Goal: Browse casually

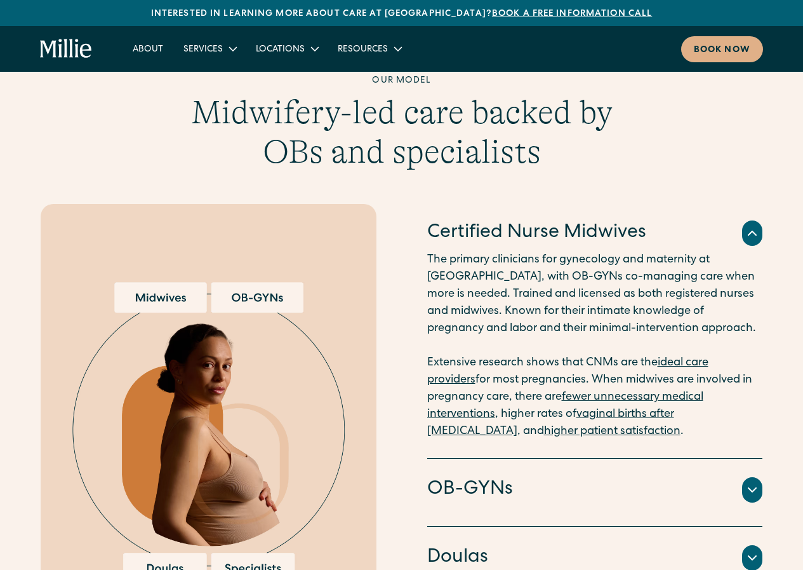
scroll to position [1461, 0]
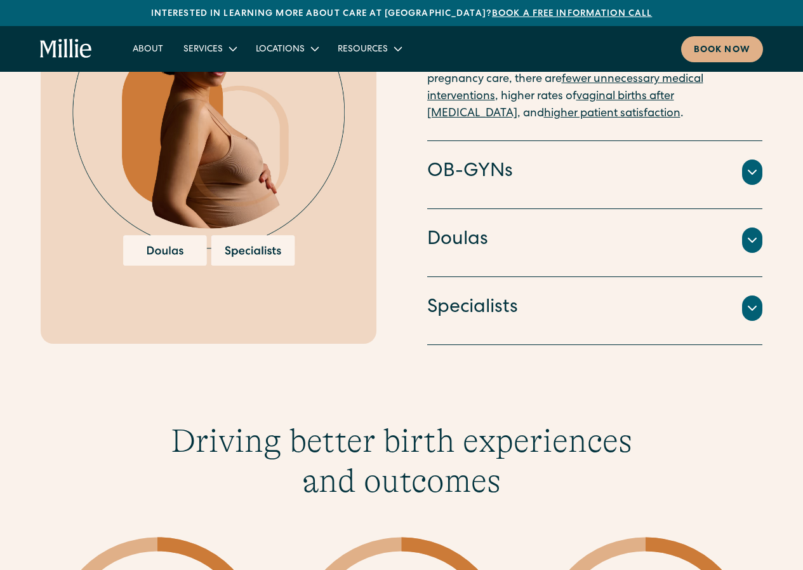
click at [756, 165] on icon at bounding box center [752, 172] width 15 height 15
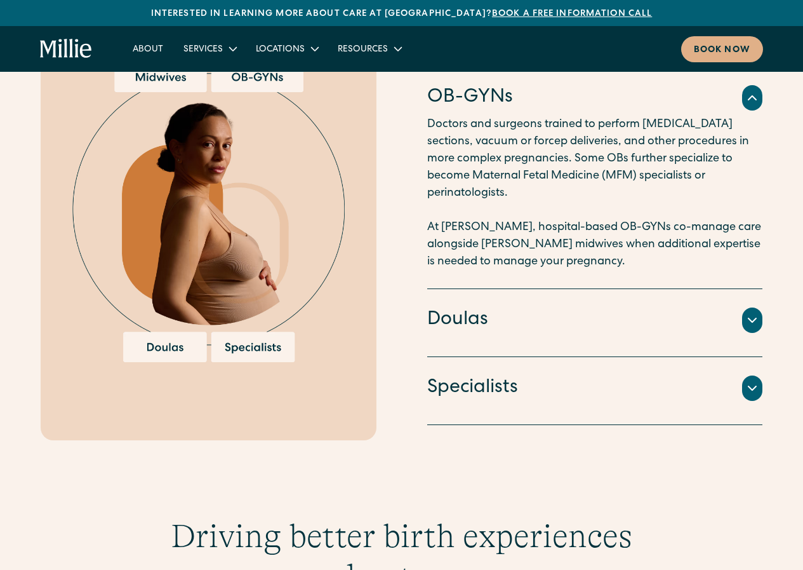
scroll to position [1268, 0]
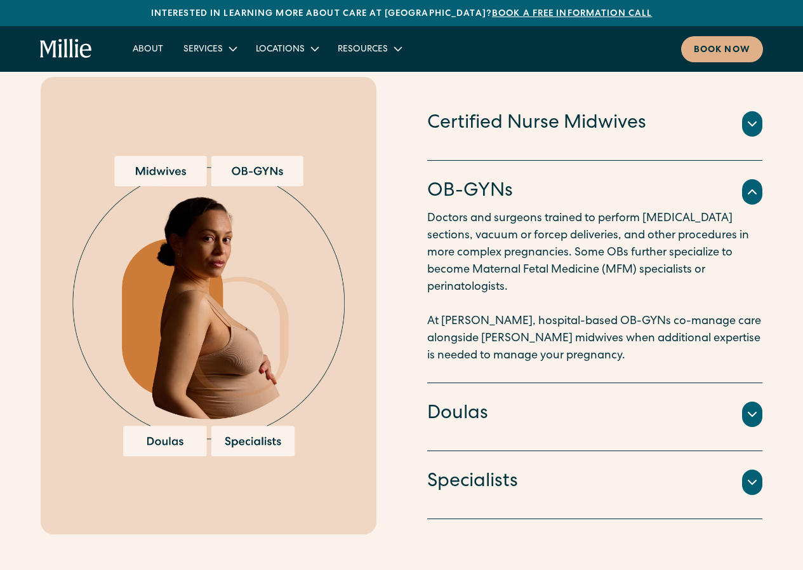
click at [758, 406] on div at bounding box center [753, 413] width 20 height 25
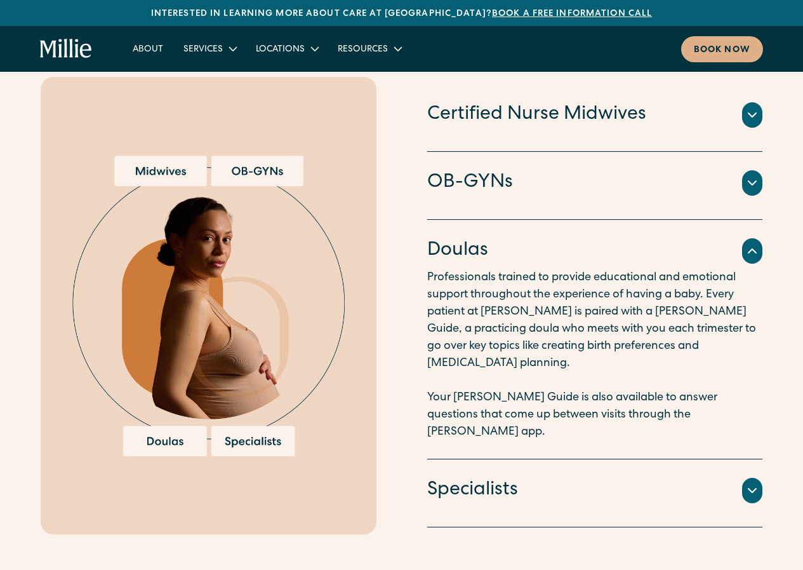
click at [755, 483] on icon at bounding box center [752, 490] width 15 height 15
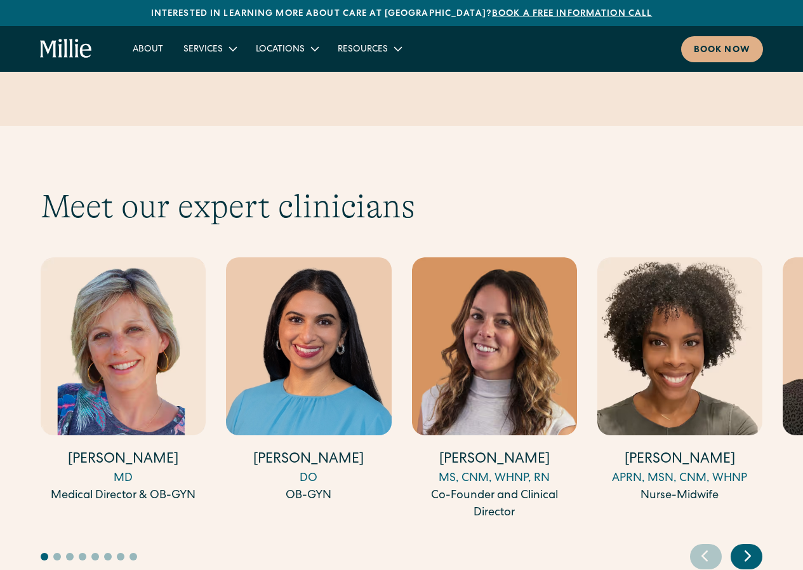
scroll to position [3301, 0]
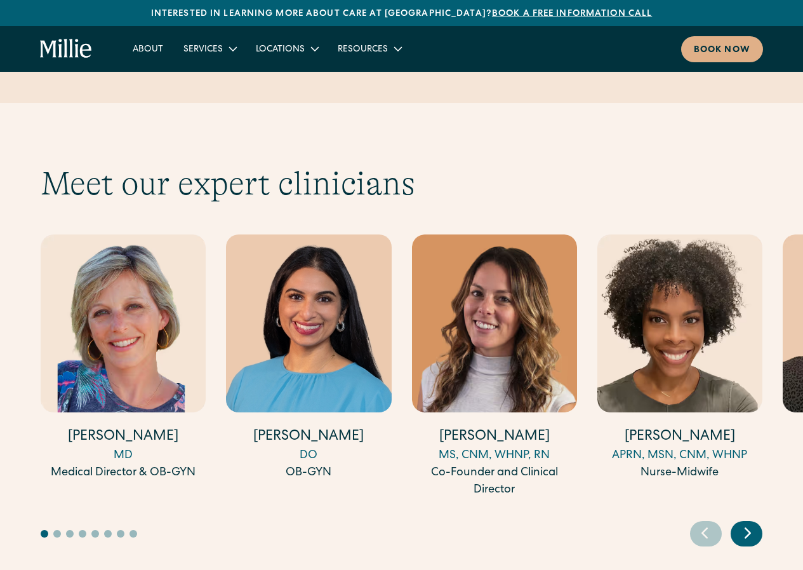
click at [746, 523] on icon "Next slide" at bounding box center [748, 533] width 19 height 20
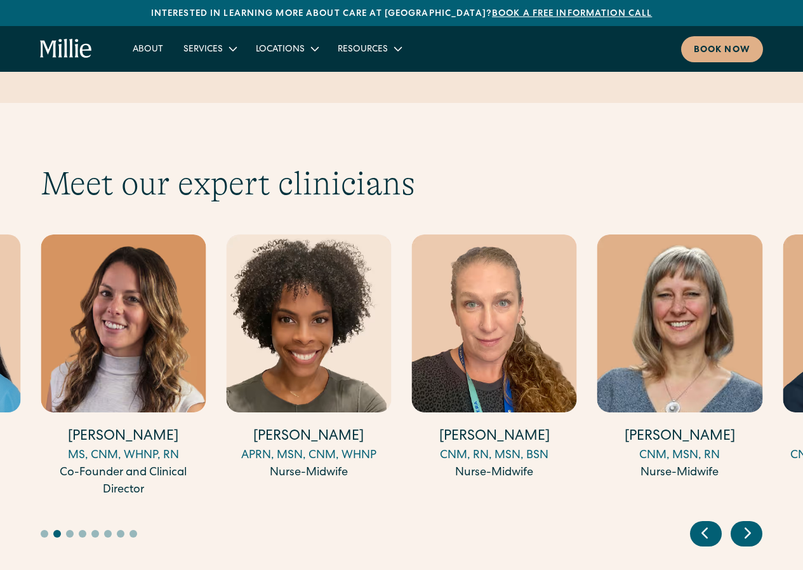
click at [746, 523] on icon "Next slide" at bounding box center [748, 533] width 19 height 20
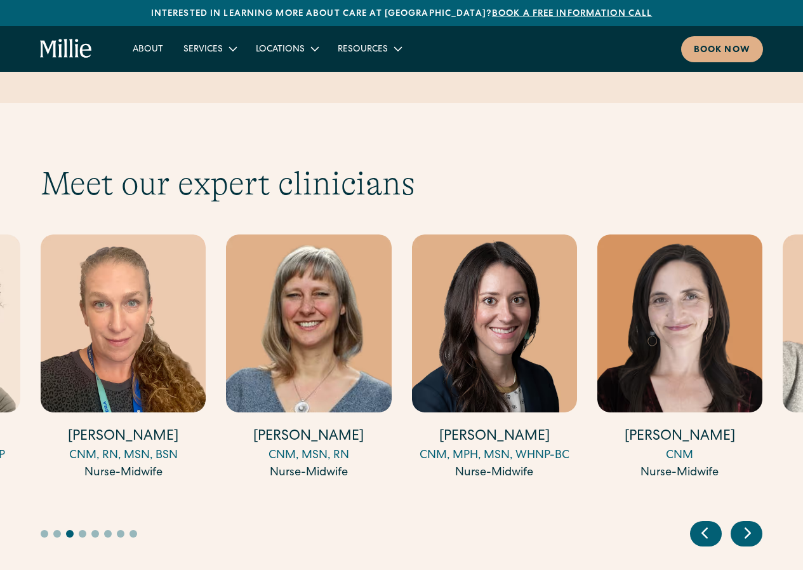
click at [746, 523] on icon "Next slide" at bounding box center [748, 533] width 19 height 20
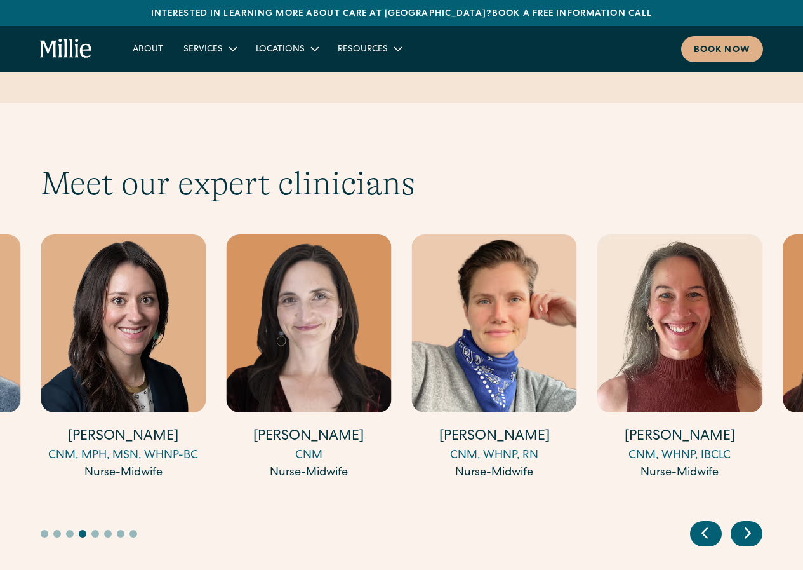
click at [746, 523] on icon "Next slide" at bounding box center [748, 533] width 19 height 20
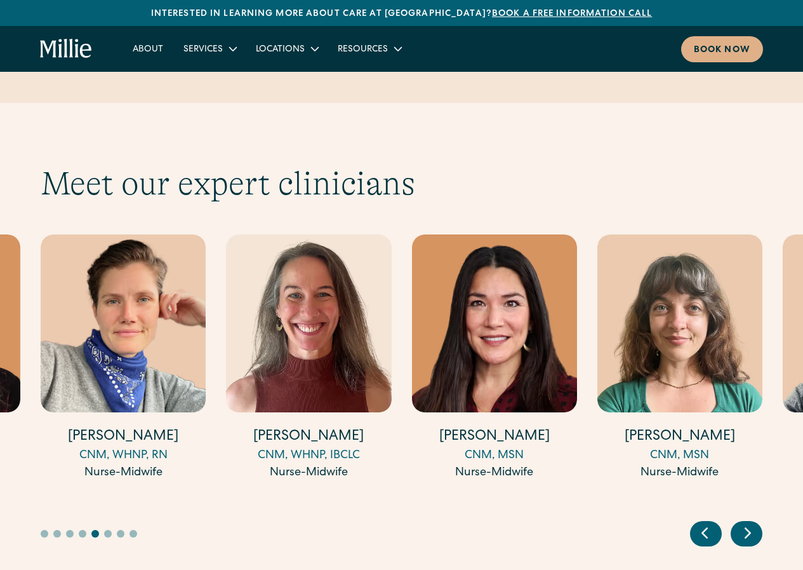
click at [746, 523] on icon "Next slide" at bounding box center [748, 533] width 19 height 20
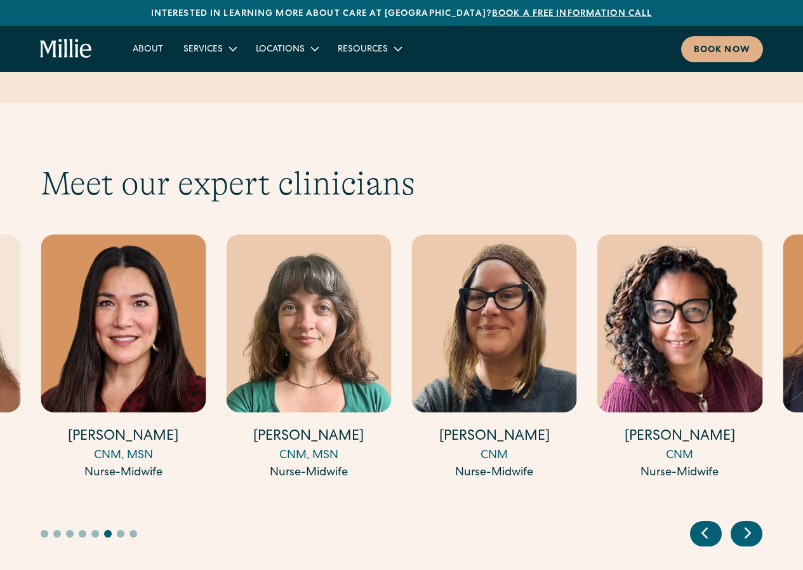
click at [746, 523] on icon "Next slide" at bounding box center [748, 533] width 19 height 20
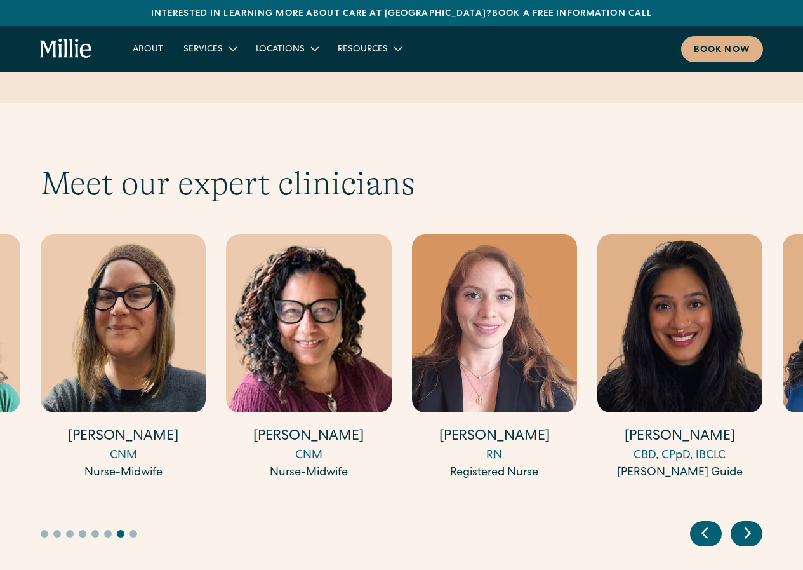
click at [746, 523] on icon "Next slide" at bounding box center [748, 533] width 19 height 20
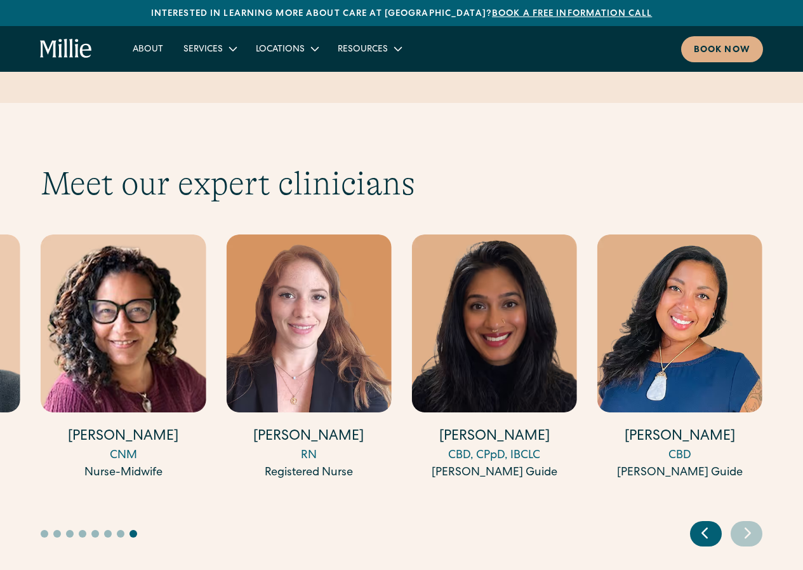
click at [746, 523] on icon "Next slide" at bounding box center [748, 533] width 19 height 20
click at [702, 523] on icon "Previous slide" at bounding box center [705, 533] width 19 height 20
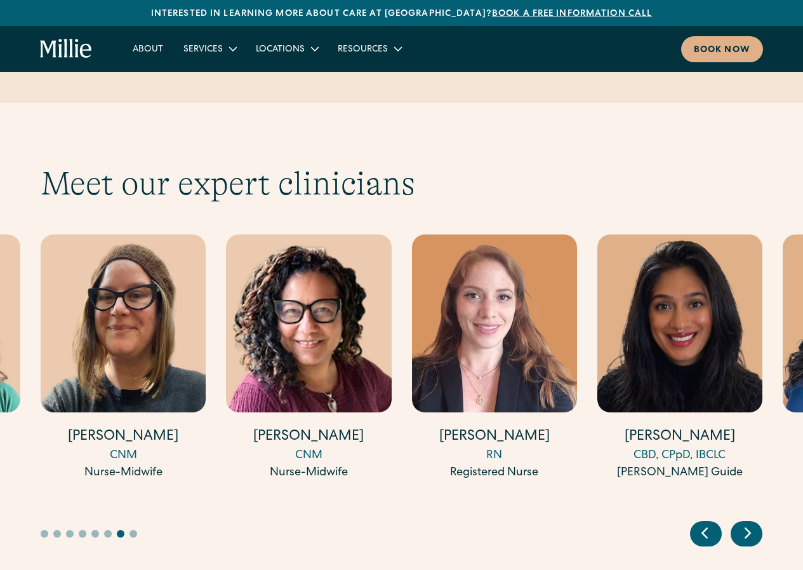
click at [702, 523] on icon "Previous slide" at bounding box center [705, 533] width 19 height 20
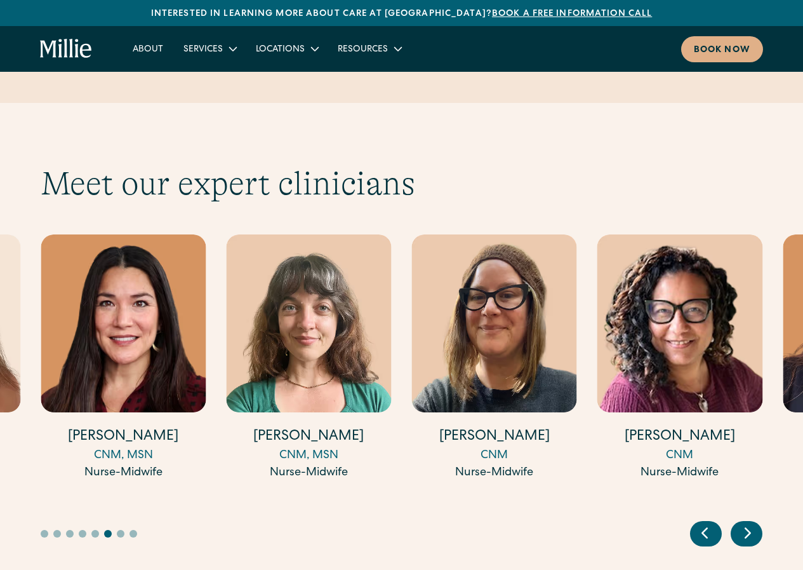
click at [702, 523] on icon "Previous slide" at bounding box center [705, 533] width 19 height 20
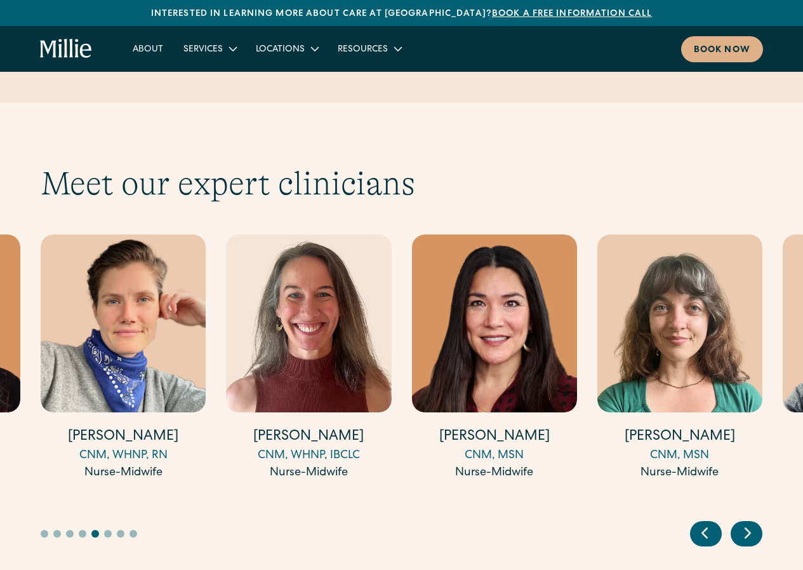
click at [702, 523] on icon "Previous slide" at bounding box center [705, 533] width 19 height 20
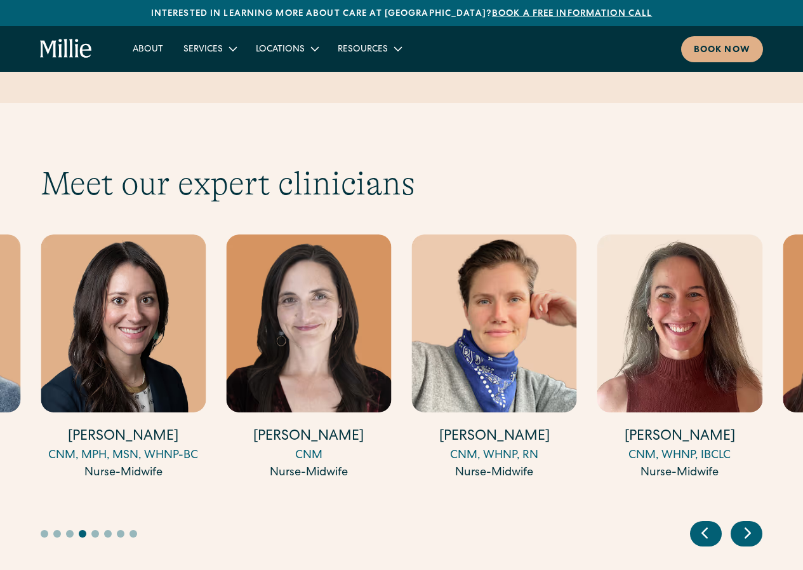
click at [702, 523] on icon "Previous slide" at bounding box center [705, 533] width 19 height 20
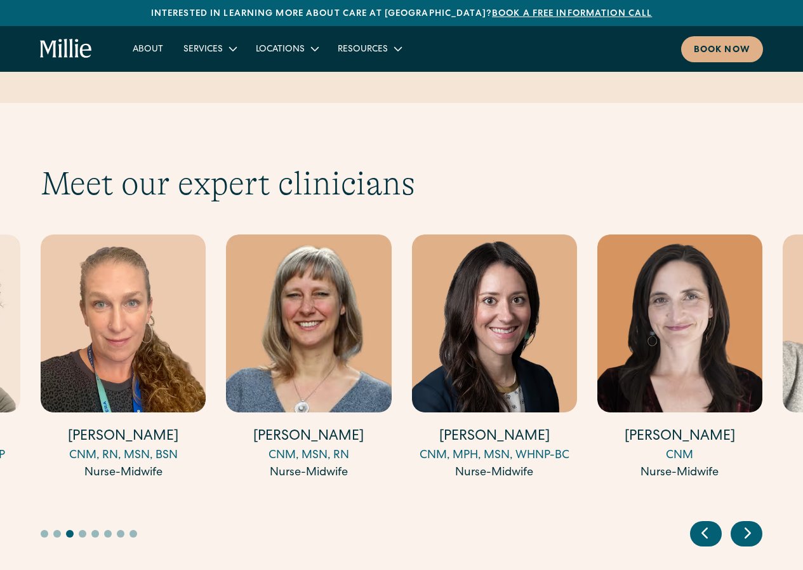
click at [702, 523] on icon "Previous slide" at bounding box center [705, 533] width 19 height 20
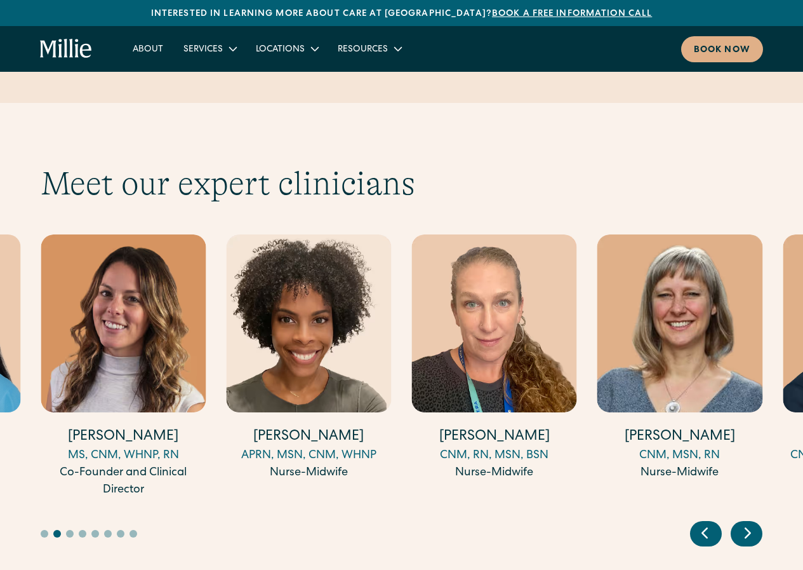
click at [702, 523] on icon "Previous slide" at bounding box center [705, 533] width 19 height 20
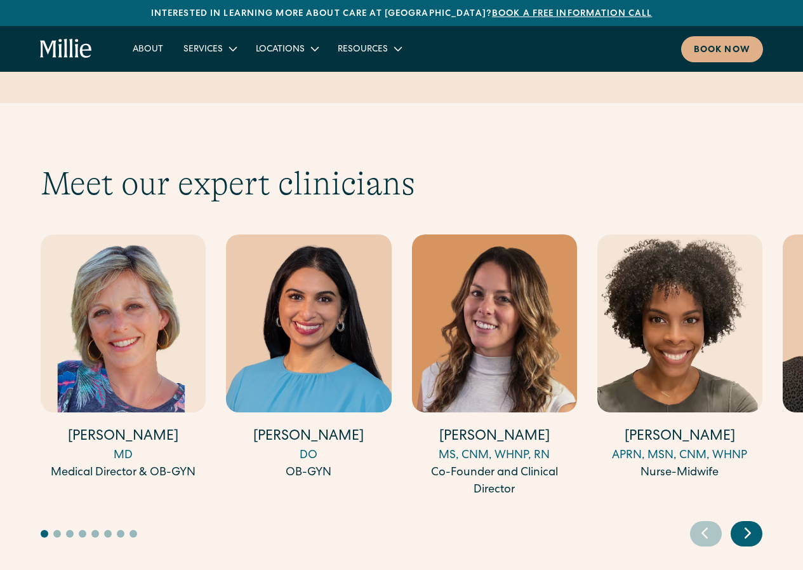
click at [702, 523] on icon "Previous slide" at bounding box center [705, 533] width 19 height 20
